Goal: Transaction & Acquisition: Purchase product/service

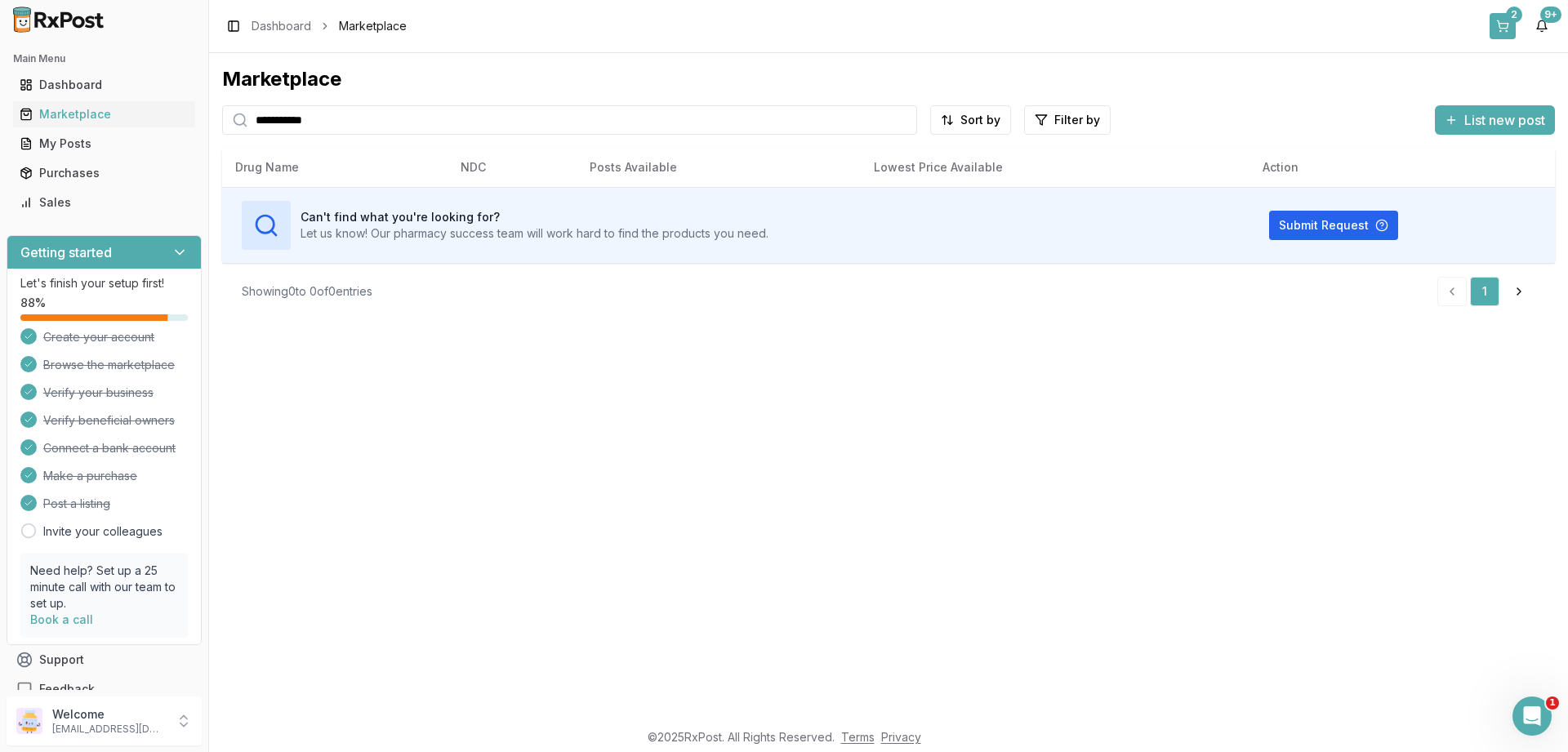
click at [1504, 18] on button "2" at bounding box center [1503, 26] width 26 height 26
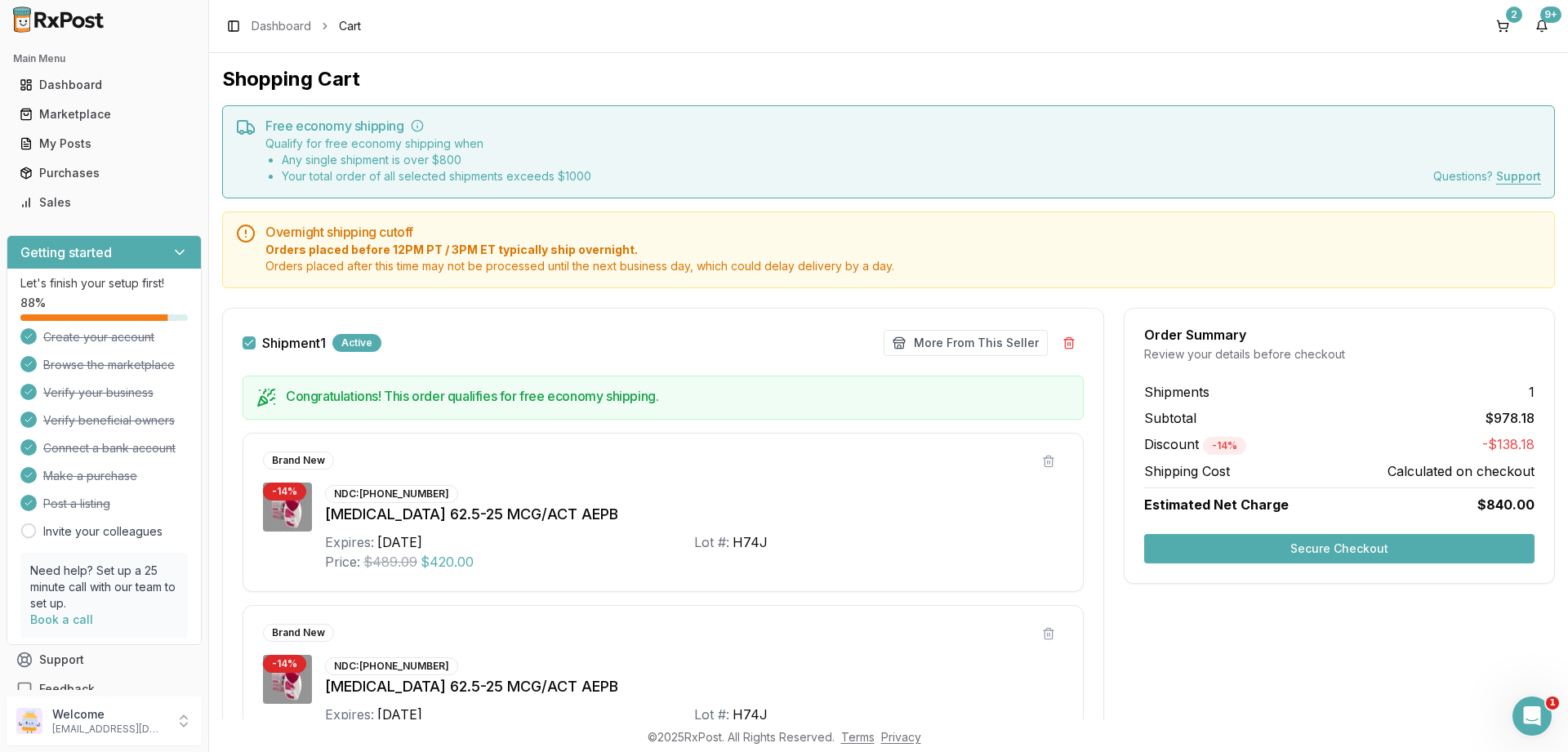
scroll to position [230, 0]
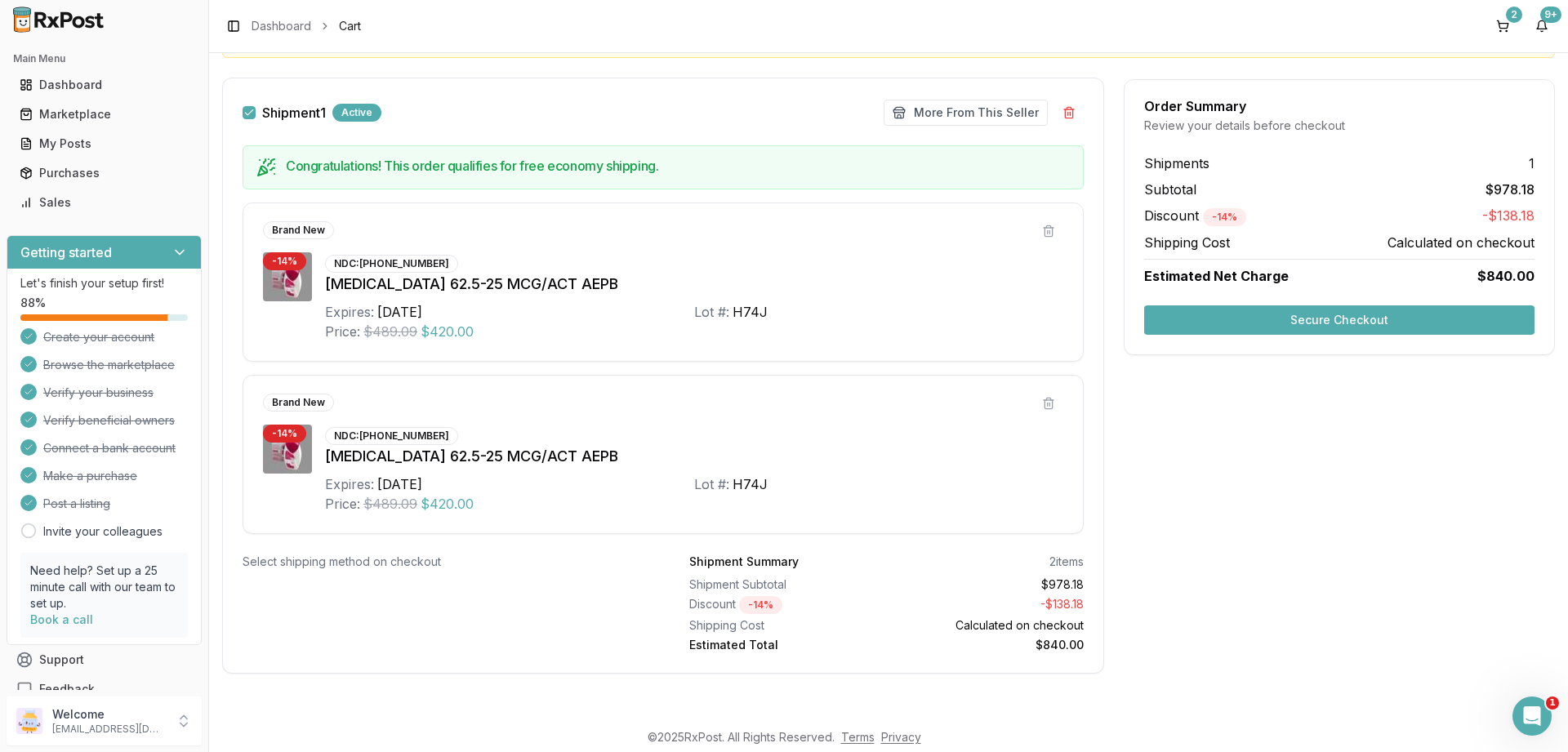
click at [1233, 328] on button "Secure Checkout" at bounding box center [1340, 319] width 391 height 29
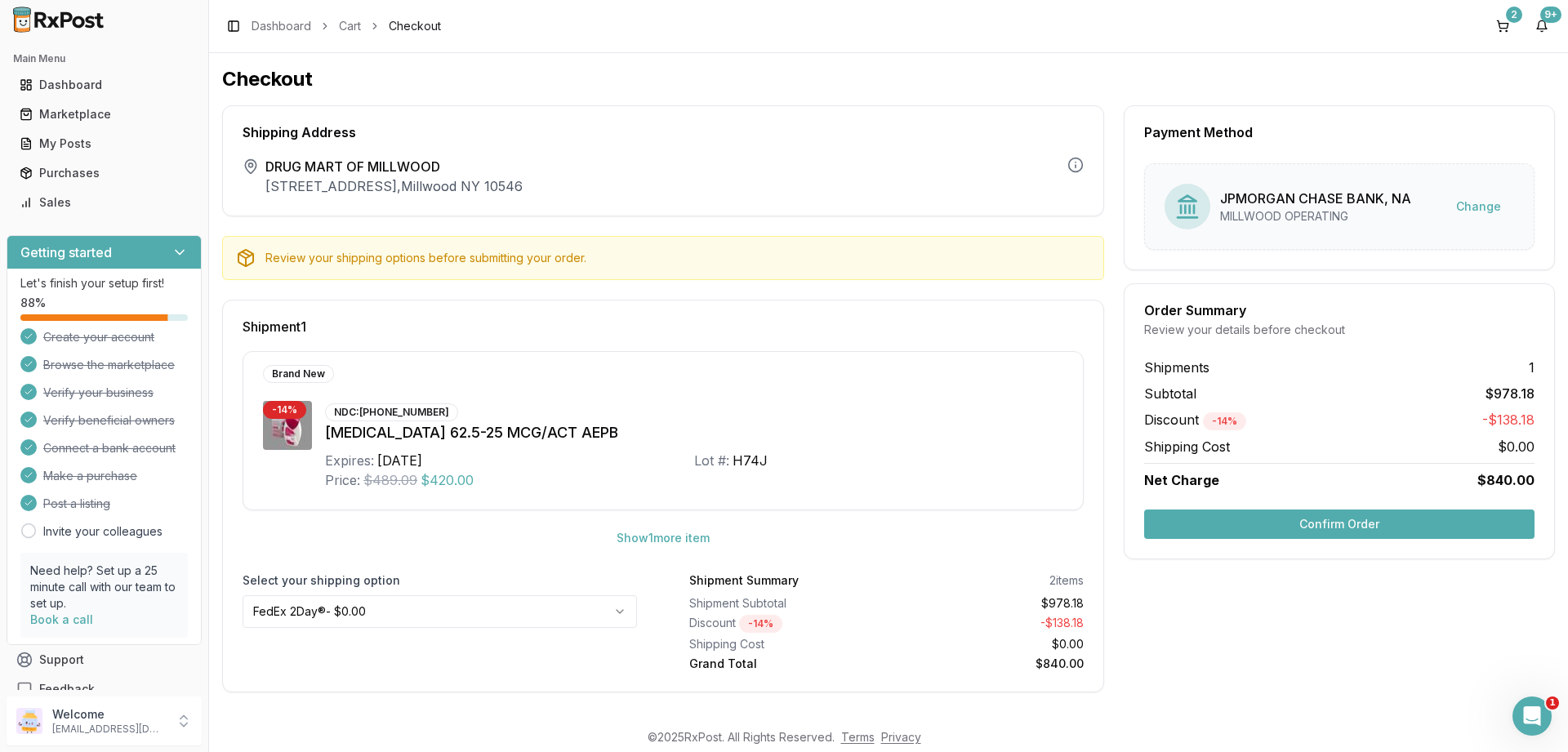
click at [1294, 521] on button "Confirm Order" at bounding box center [1340, 523] width 391 height 29
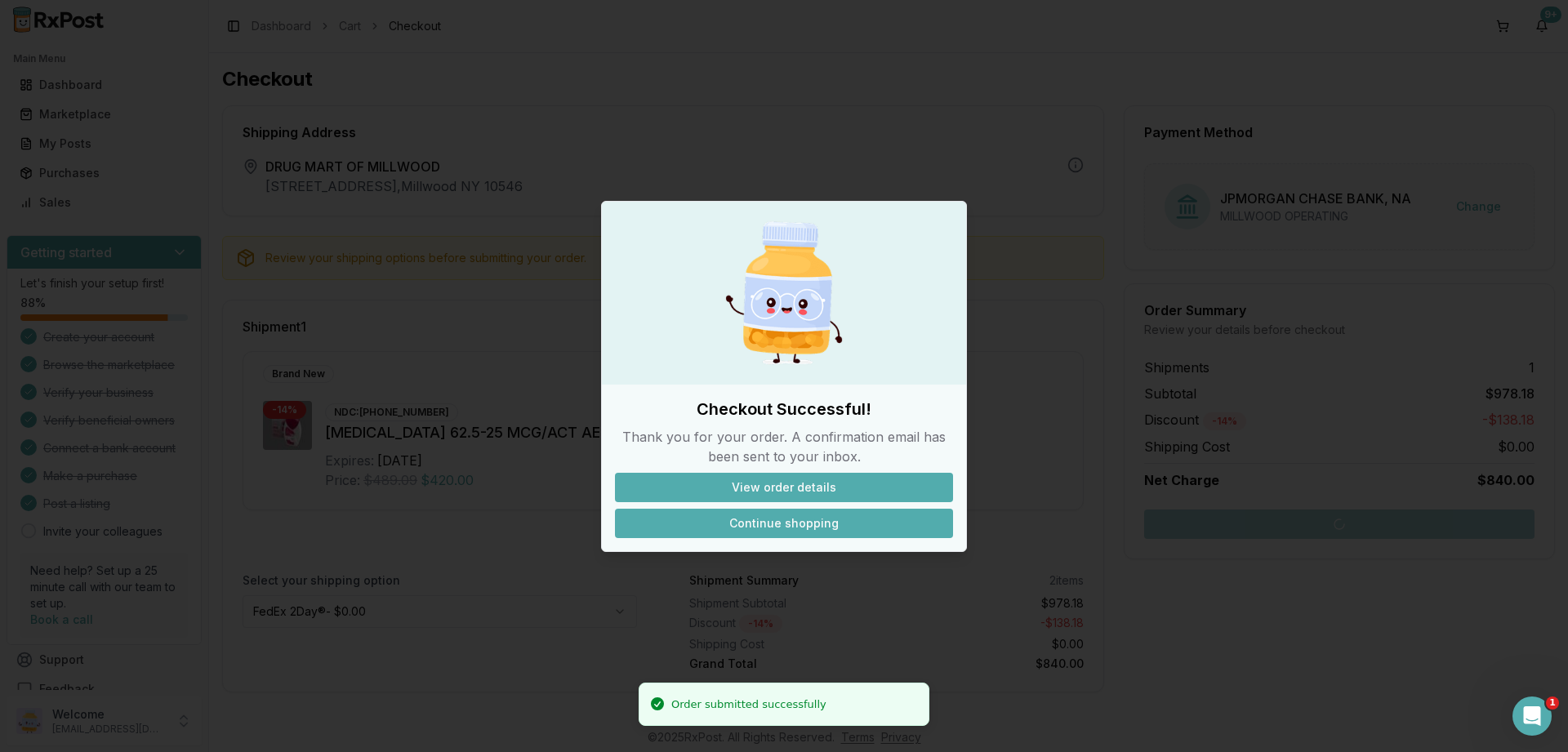
click at [803, 519] on button "Continue shopping" at bounding box center [784, 522] width 338 height 29
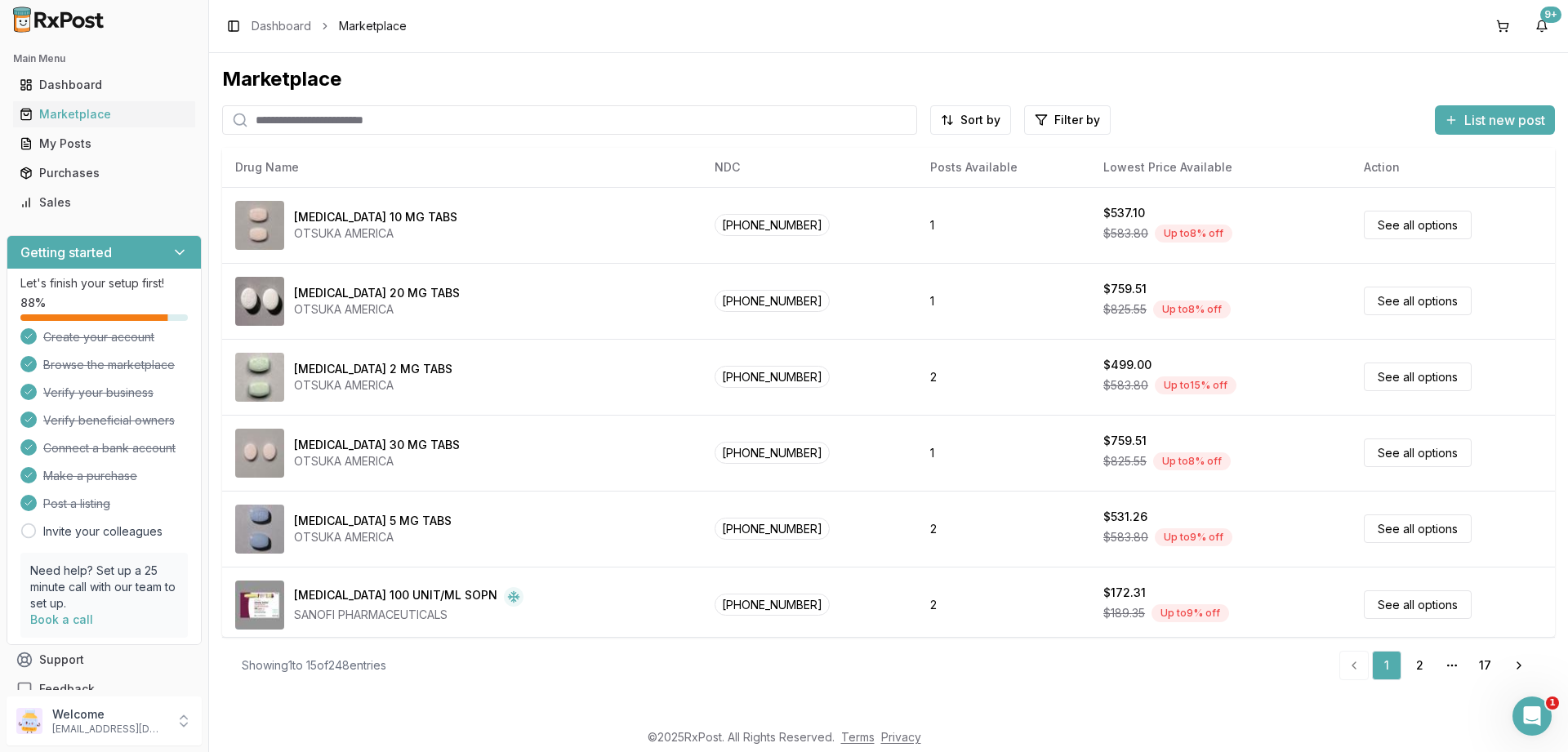
click at [382, 122] on input "search" at bounding box center [569, 120] width 695 height 29
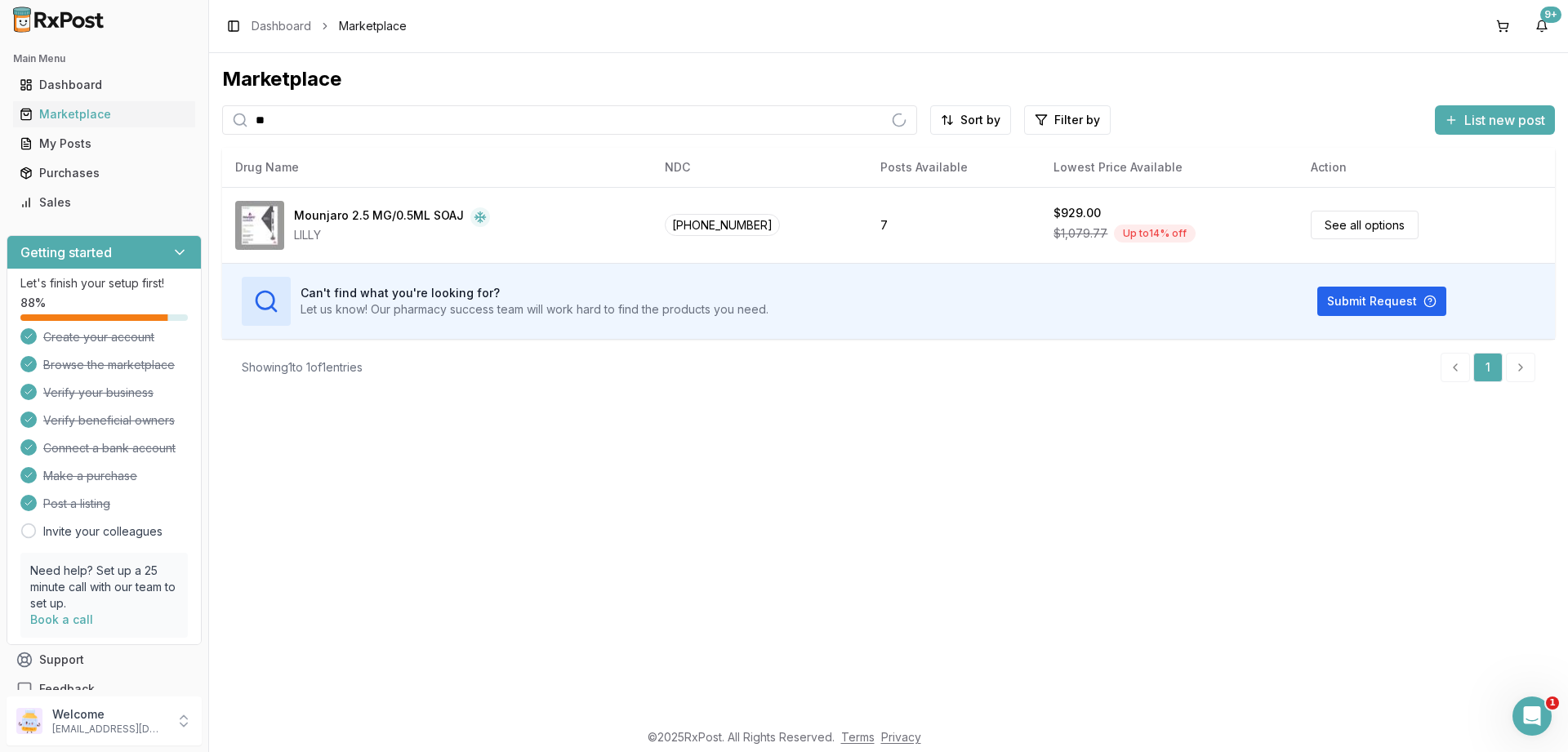
type input "*"
